Goal: Information Seeking & Learning: Learn about a topic

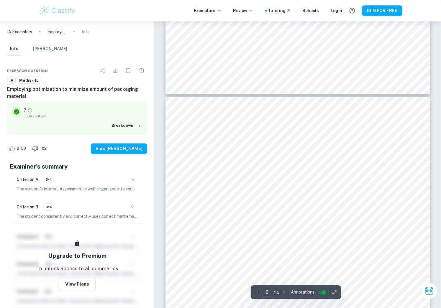
scroll to position [1901, 0]
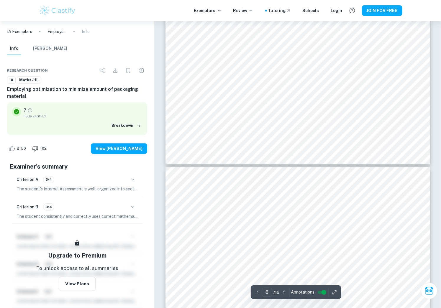
type input "2"
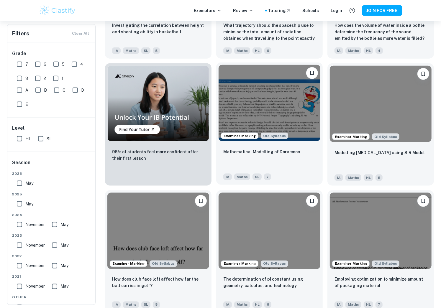
scroll to position [399, 0]
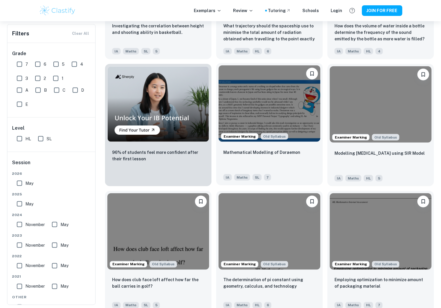
click at [297, 118] on img at bounding box center [269, 103] width 102 height 76
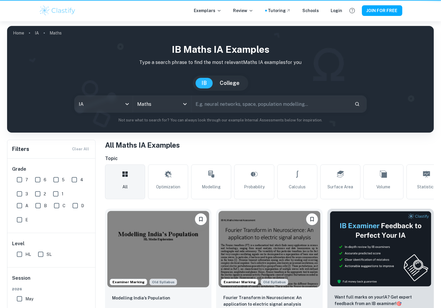
scroll to position [399, 0]
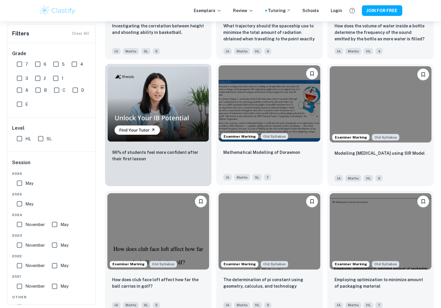
click at [286, 103] on img at bounding box center [269, 103] width 102 height 76
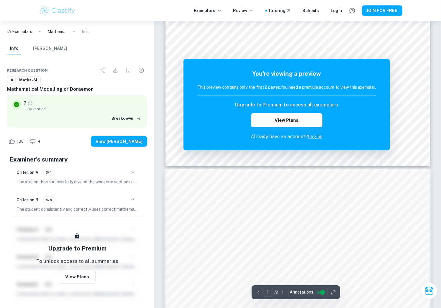
scroll to position [234, 0]
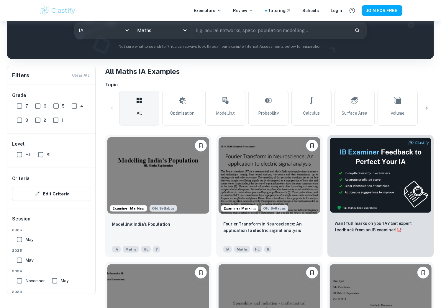
scroll to position [61, 0]
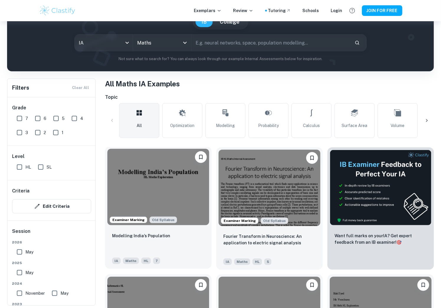
click at [160, 197] on img at bounding box center [158, 187] width 102 height 76
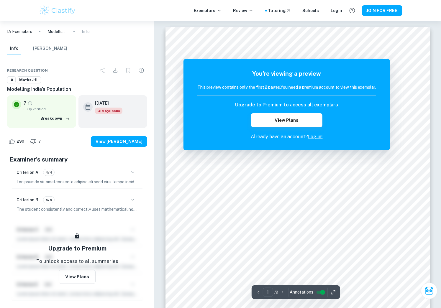
click at [316, 141] on div "You're viewing a preview This preview contains only the first 2 pages. You need…" at bounding box center [286, 104] width 206 height 91
click at [316, 139] on p "Already have an account? Log in!" at bounding box center [286, 136] width 179 height 7
click at [317, 138] on link "Log in!" at bounding box center [315, 137] width 15 height 6
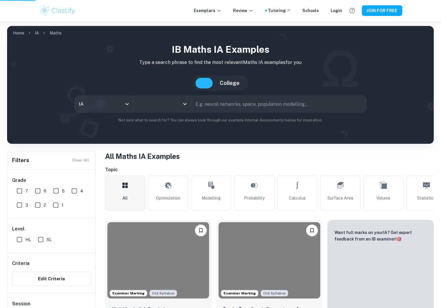
scroll to position [61, 0]
